Goal: Information Seeking & Learning: Find specific fact

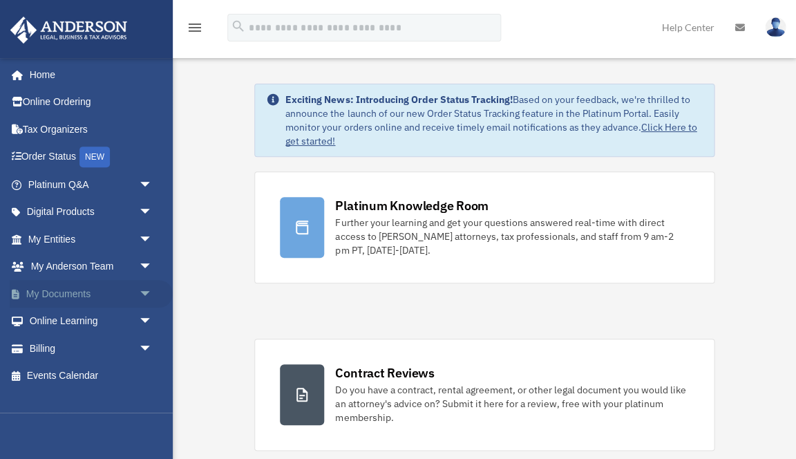
click at [73, 291] on link "My Documents arrow_drop_down" at bounding box center [91, 294] width 163 height 28
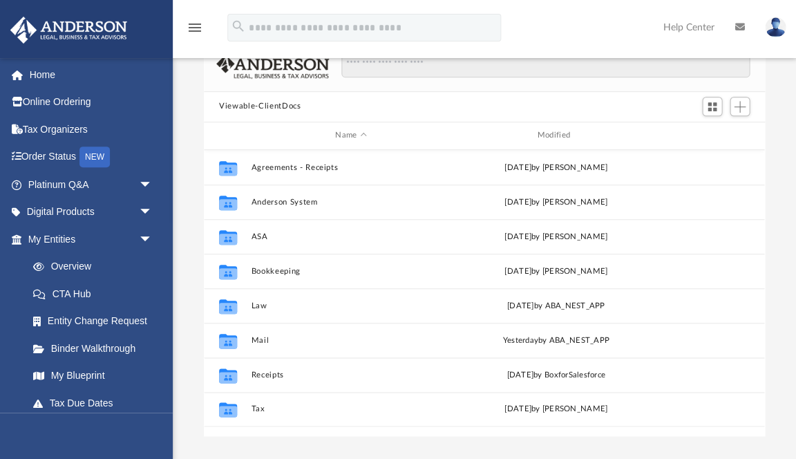
scroll to position [92, 0]
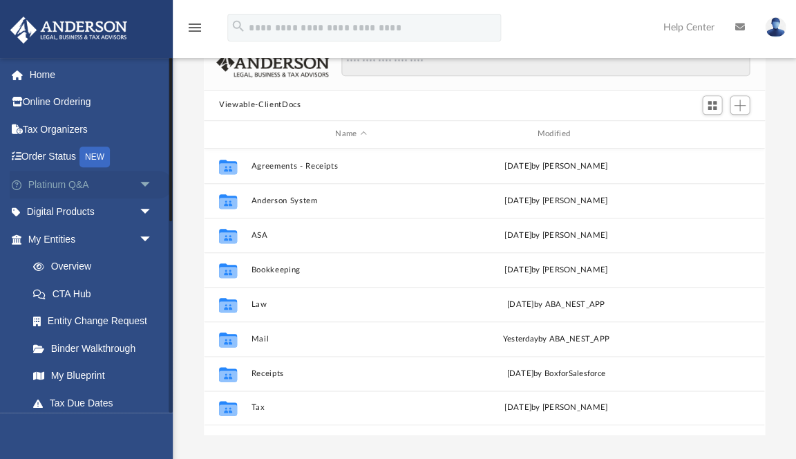
click at [142, 183] on span "arrow_drop_down" at bounding box center [152, 185] width 28 height 28
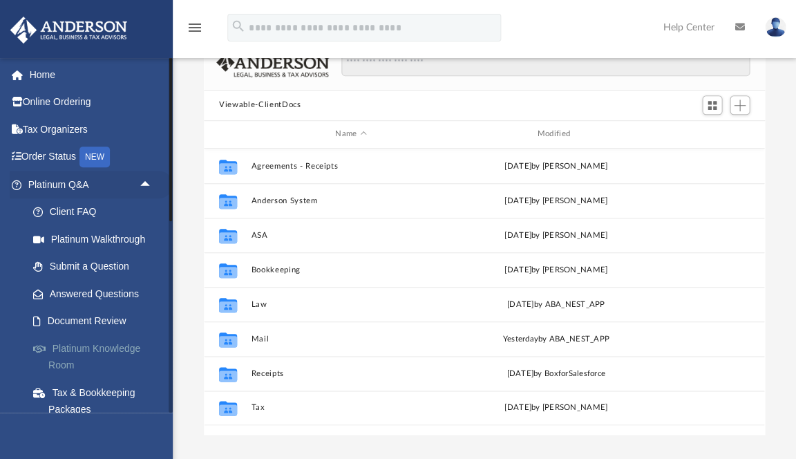
click at [69, 350] on link "Platinum Knowledge Room" at bounding box center [95, 357] width 153 height 44
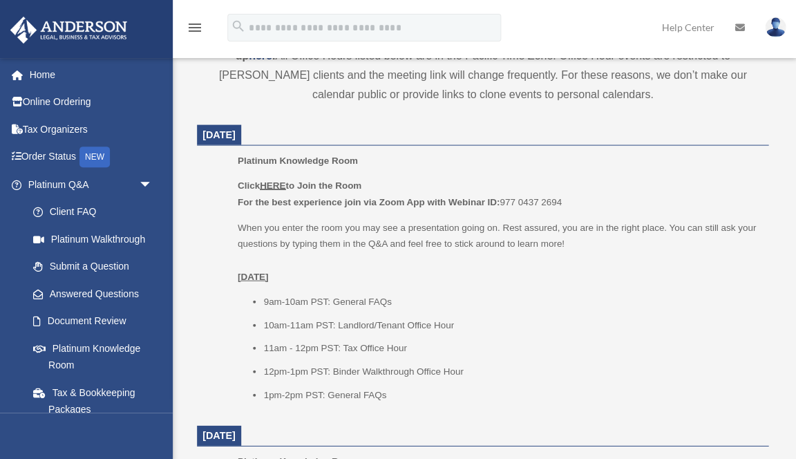
scroll to position [574, 0]
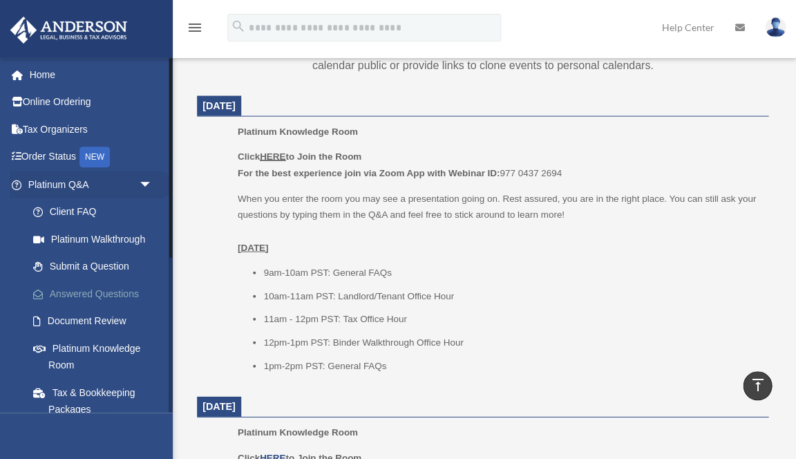
click at [107, 294] on link "Answered Questions" at bounding box center [95, 294] width 153 height 28
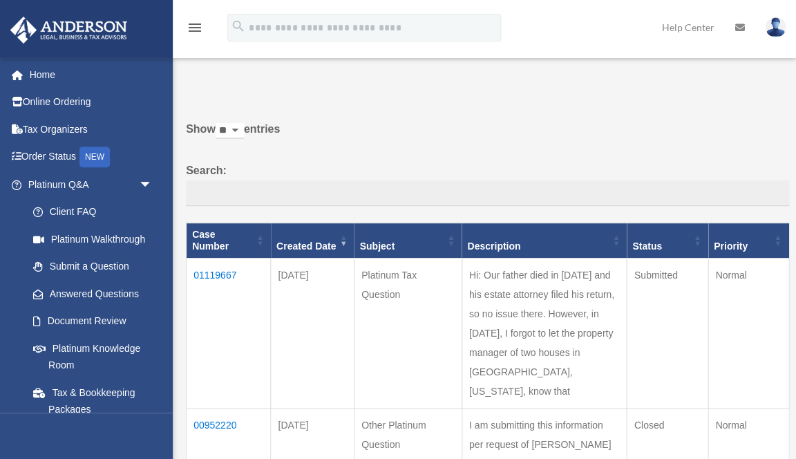
click at [216, 267] on td "01119667" at bounding box center [229, 333] width 84 height 150
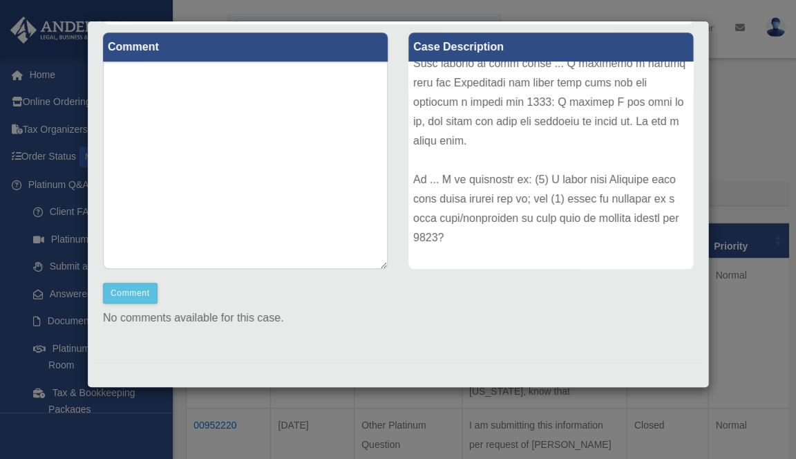
scroll to position [322, 0]
click at [220, 432] on div "Case Detail × Platinum Tax Question Case Number 01119667 Created Date September…" at bounding box center [398, 229] width 796 height 459
